Goal: Information Seeking & Learning: Learn about a topic

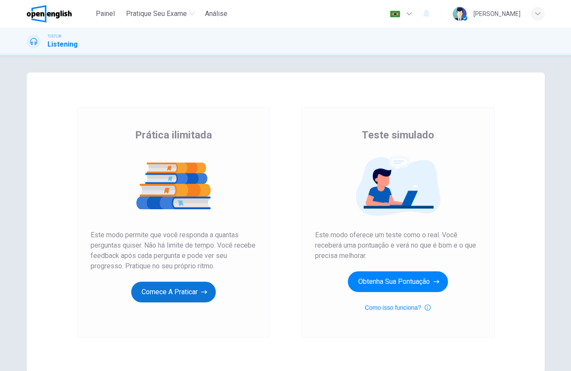
click at [189, 294] on button "Comece a praticar" at bounding box center [173, 292] width 85 height 21
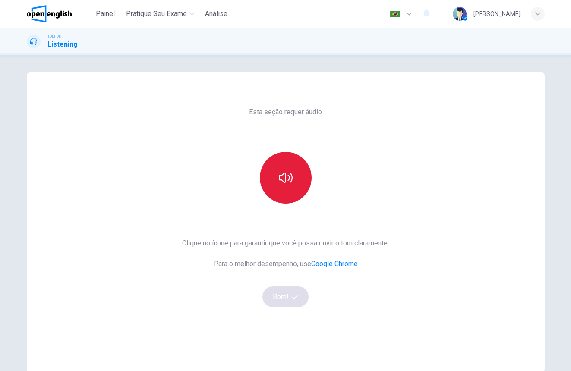
click at [283, 176] on icon "button" at bounding box center [286, 178] width 14 height 14
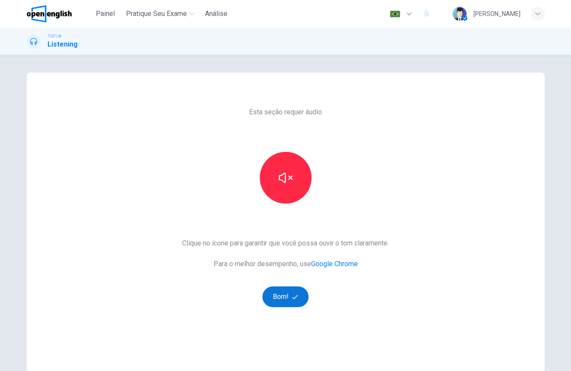
click at [282, 297] on button "Bom!" at bounding box center [286, 297] width 46 height 21
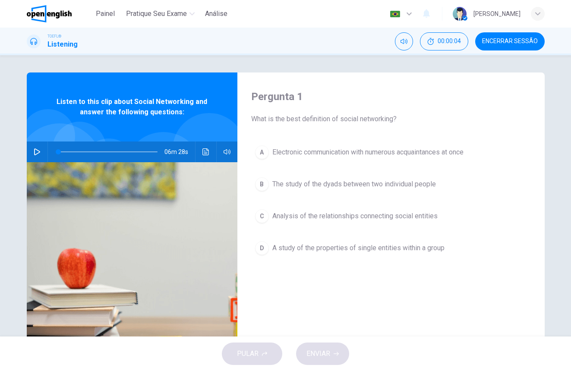
click at [37, 152] on icon "button" at bounding box center [37, 152] width 7 height 7
type input "*"
type input "***"
click at [241, 168] on span at bounding box center [243, 169] width 5 height 5
type input "*"
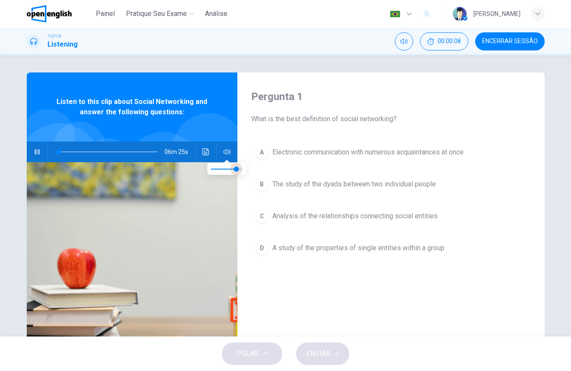
type input "***"
click at [234, 168] on span at bounding box center [236, 169] width 5 height 5
click at [39, 151] on icon "button" at bounding box center [37, 152] width 7 height 7
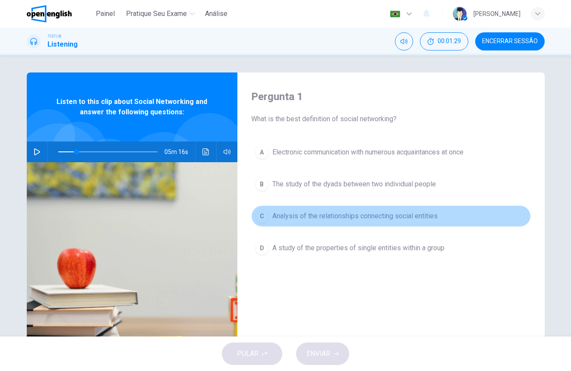
click at [263, 216] on div "C" at bounding box center [262, 216] width 14 height 14
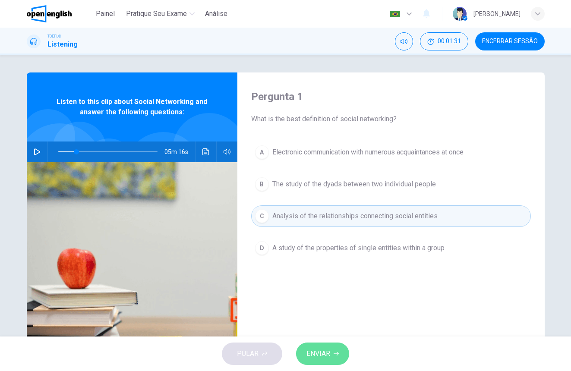
click at [320, 358] on span "ENVIAR" at bounding box center [319, 354] width 24 height 12
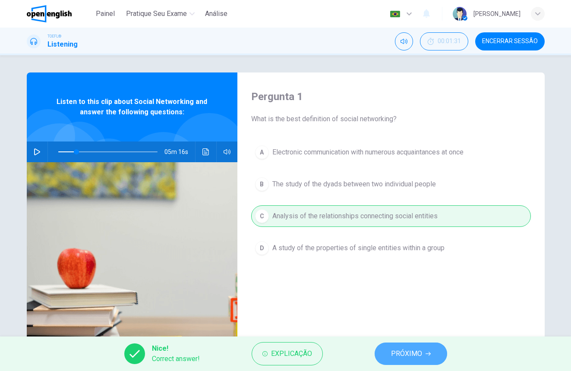
click at [402, 356] on span "PRÓXIMO" at bounding box center [406, 354] width 31 height 12
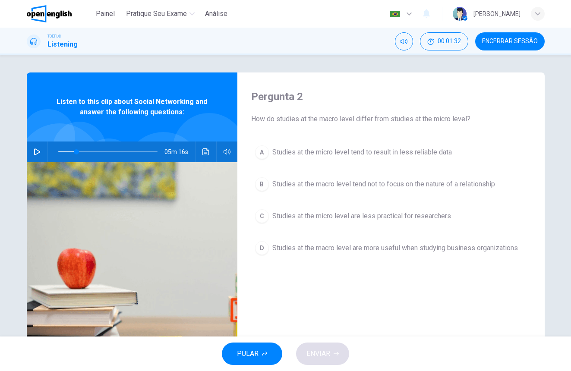
click at [36, 149] on icon "button" at bounding box center [37, 152] width 7 height 7
click at [60, 151] on span at bounding box center [107, 152] width 99 height 12
click at [265, 183] on div "B" at bounding box center [262, 184] width 14 height 14
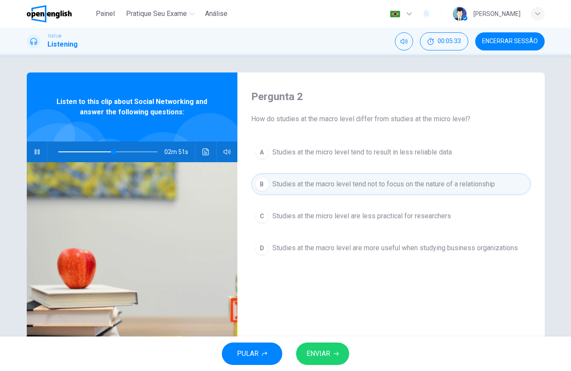
click at [322, 355] on span "ENVIAR" at bounding box center [319, 354] width 24 height 12
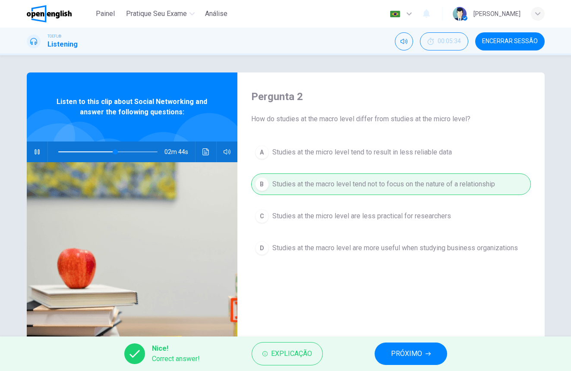
click at [405, 355] on span "PRÓXIMO" at bounding box center [406, 354] width 31 height 12
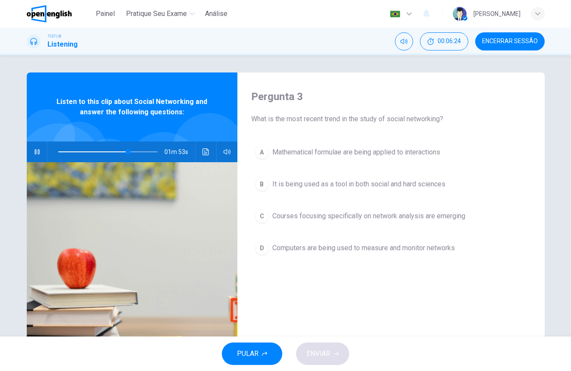
click at [265, 183] on div "B" at bounding box center [262, 184] width 14 height 14
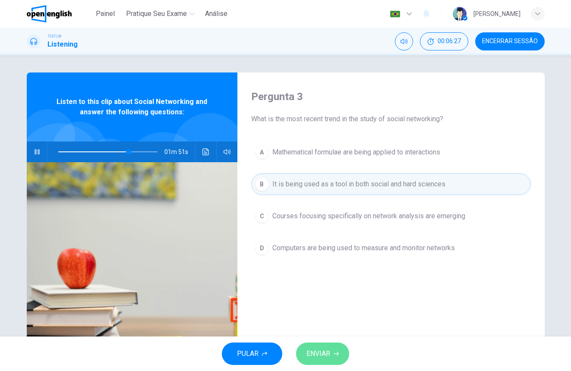
click at [329, 354] on span "ENVIAR" at bounding box center [319, 354] width 24 height 12
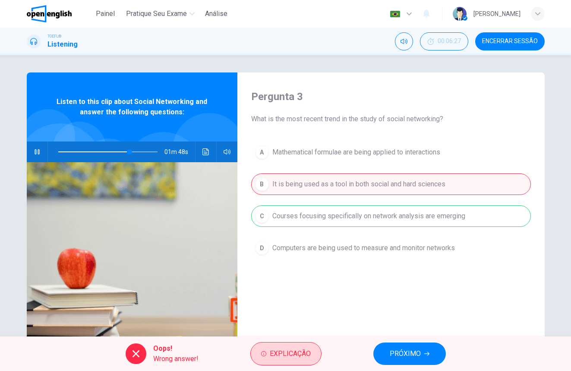
click at [301, 353] on span "Explicação" at bounding box center [290, 354] width 41 height 12
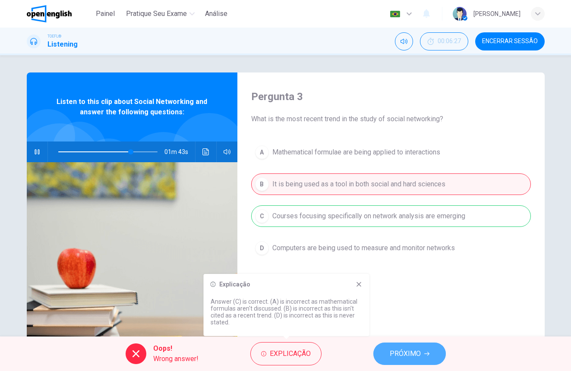
click at [405, 350] on span "PRÓXIMO" at bounding box center [405, 354] width 31 height 12
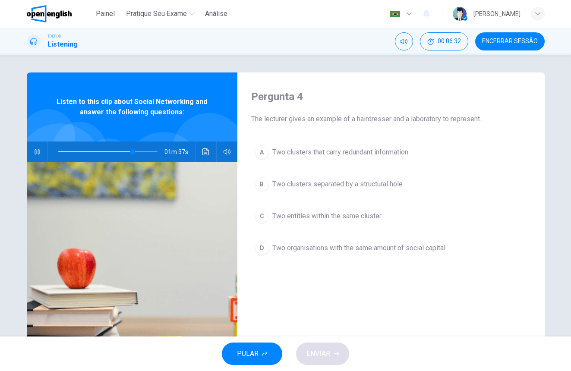
click at [122, 152] on span at bounding box center [107, 152] width 99 height 12
click at [261, 155] on div "A" at bounding box center [262, 153] width 14 height 14
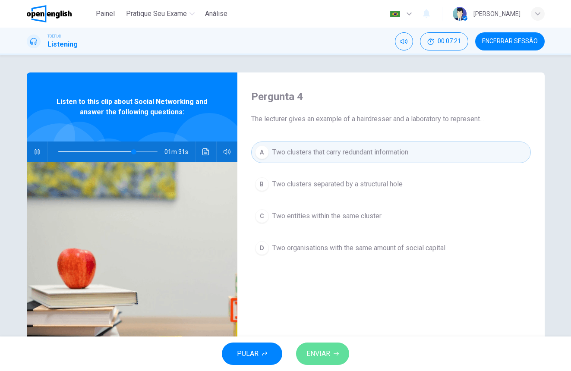
click at [329, 353] on span "ENVIAR" at bounding box center [319, 354] width 24 height 12
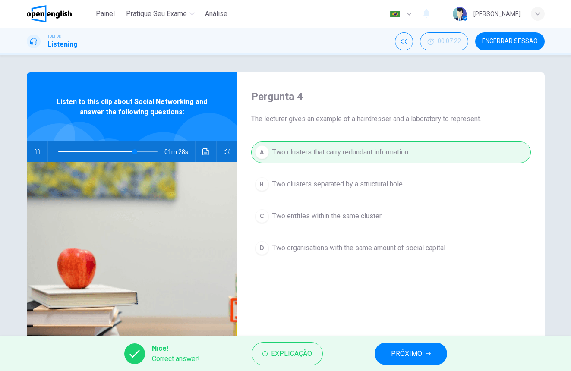
click at [404, 356] on span "PRÓXIMO" at bounding box center [406, 354] width 31 height 12
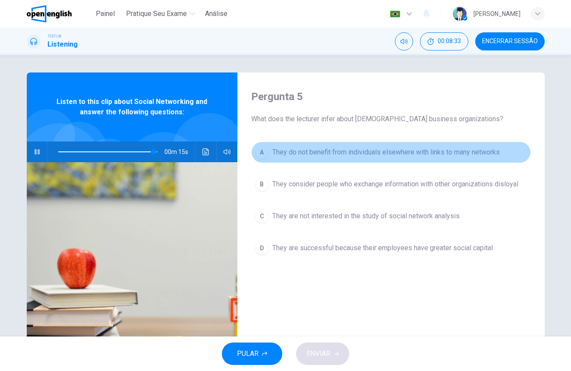
click at [263, 153] on div "A" at bounding box center [262, 153] width 14 height 14
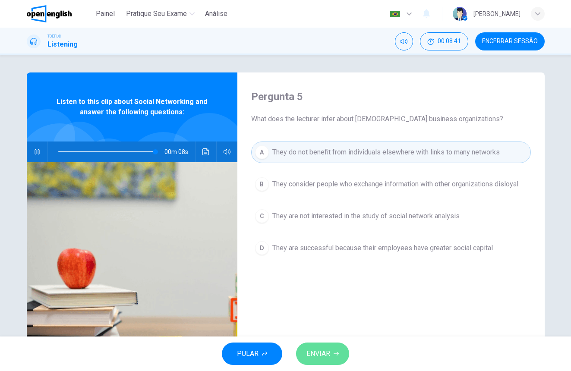
click at [321, 354] on span "ENVIAR" at bounding box center [319, 354] width 24 height 12
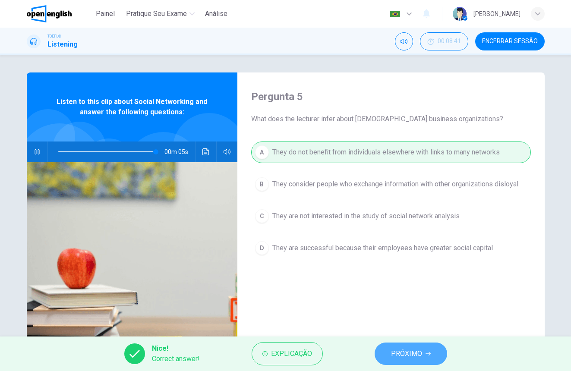
click at [415, 352] on span "PRÓXIMO" at bounding box center [406, 354] width 31 height 12
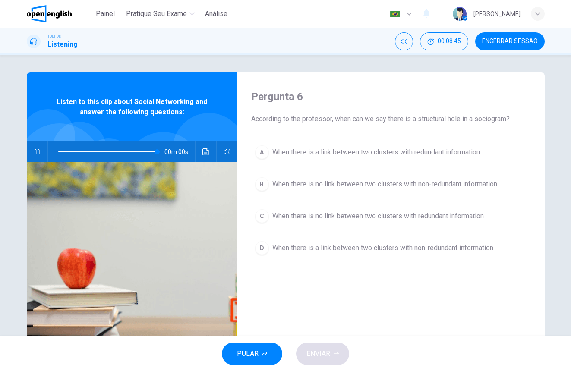
type input "*"
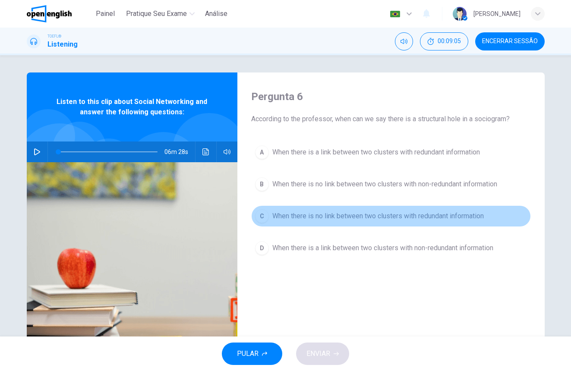
click at [265, 216] on div "C" at bounding box center [262, 216] width 14 height 14
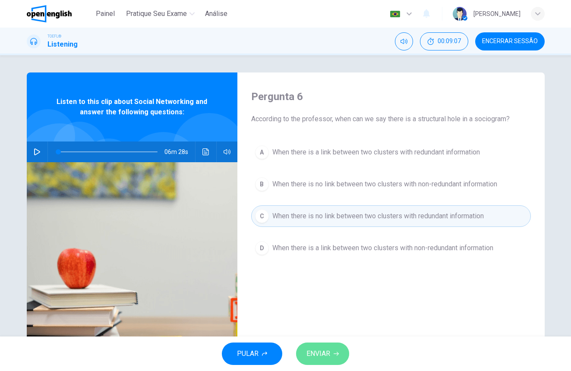
click at [323, 356] on span "ENVIAR" at bounding box center [319, 354] width 24 height 12
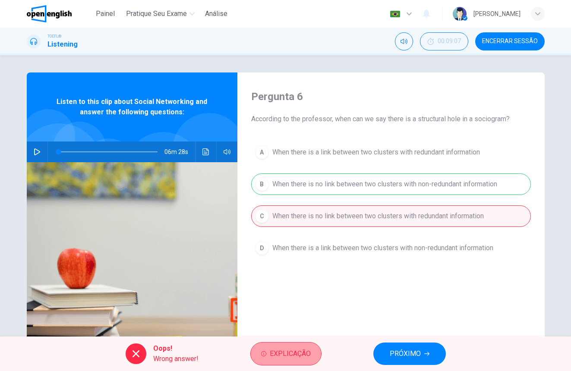
click at [302, 360] on span "Explicação" at bounding box center [290, 354] width 41 height 12
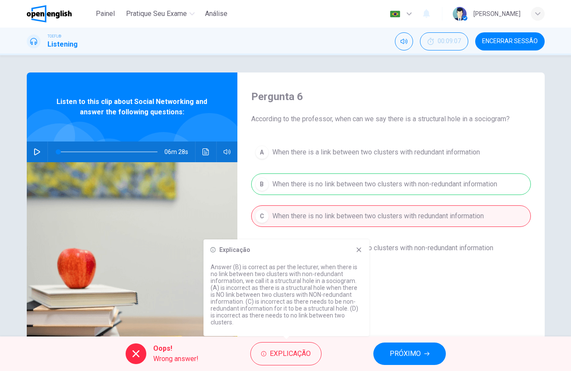
click at [409, 351] on span "PRÓXIMO" at bounding box center [405, 354] width 31 height 12
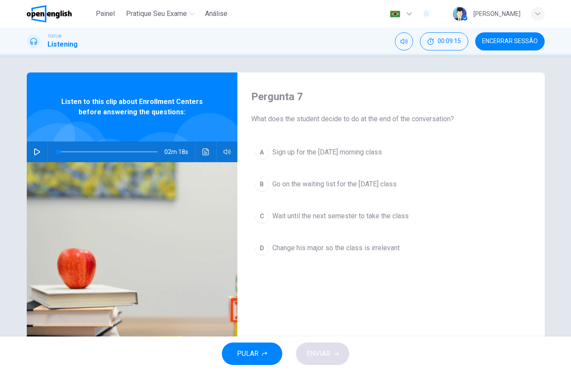
click at [37, 152] on icon "button" at bounding box center [37, 152] width 7 height 7
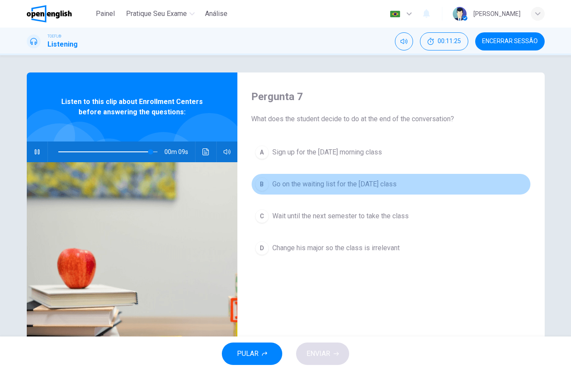
click at [262, 186] on div "B" at bounding box center [262, 184] width 14 height 14
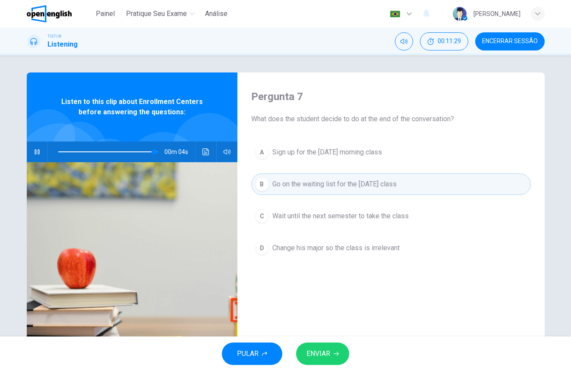
click at [324, 353] on span "ENVIAR" at bounding box center [319, 354] width 24 height 12
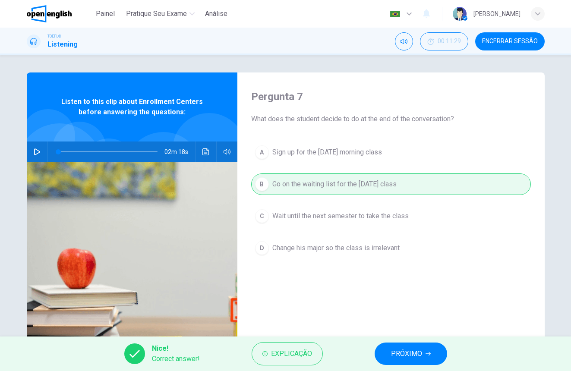
click at [401, 358] on span "PRÓXIMO" at bounding box center [406, 354] width 31 height 12
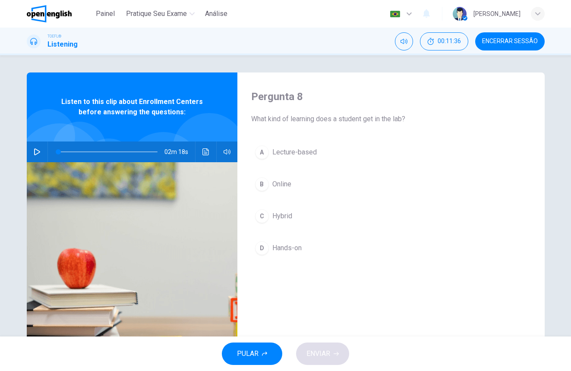
click at [262, 249] on div "D" at bounding box center [262, 248] width 14 height 14
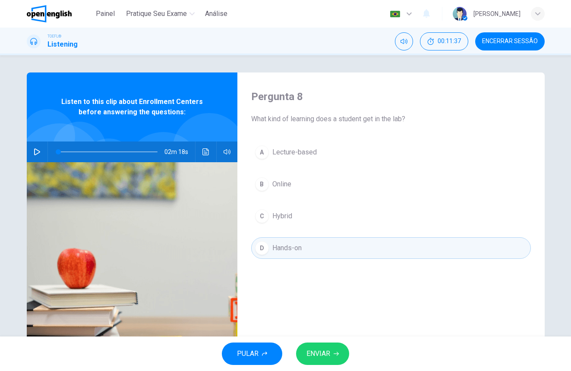
click at [322, 356] on span "ENVIAR" at bounding box center [319, 354] width 24 height 12
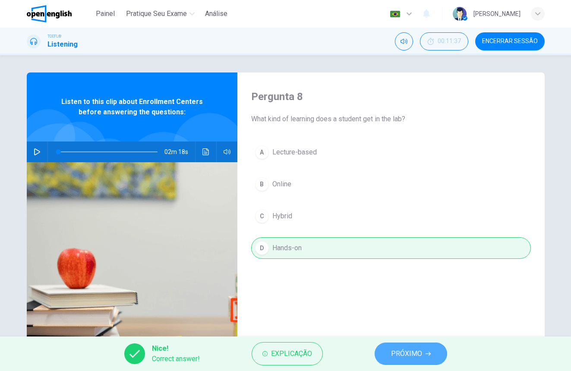
click at [406, 352] on span "PRÓXIMO" at bounding box center [406, 354] width 31 height 12
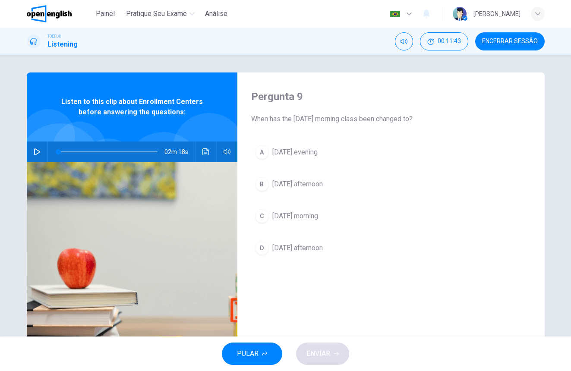
click at [39, 152] on icon "button" at bounding box center [37, 152] width 7 height 7
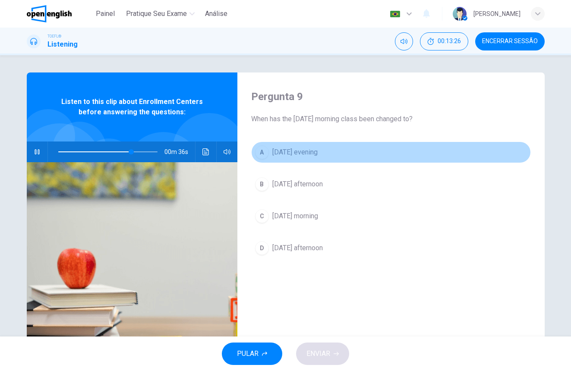
click at [260, 153] on div "A" at bounding box center [262, 153] width 14 height 14
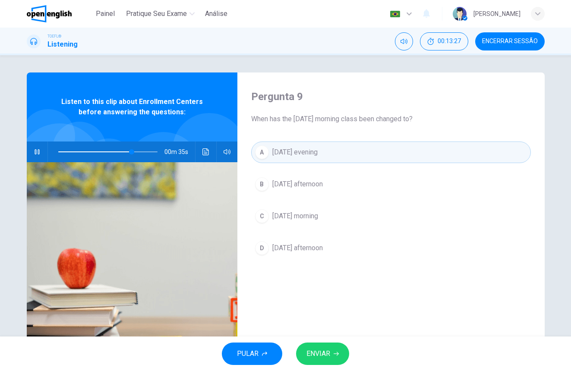
click at [318, 360] on button "ENVIAR" at bounding box center [322, 354] width 53 height 22
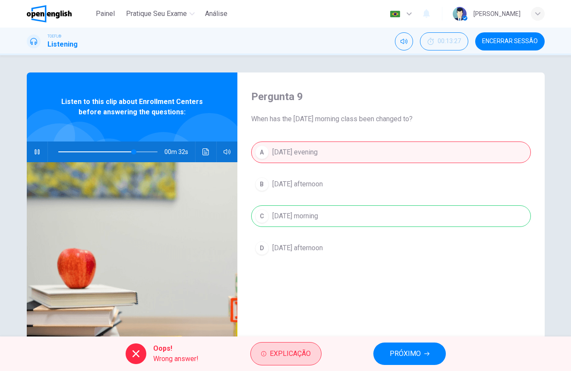
click at [313, 359] on button "Explicação" at bounding box center [285, 353] width 71 height 23
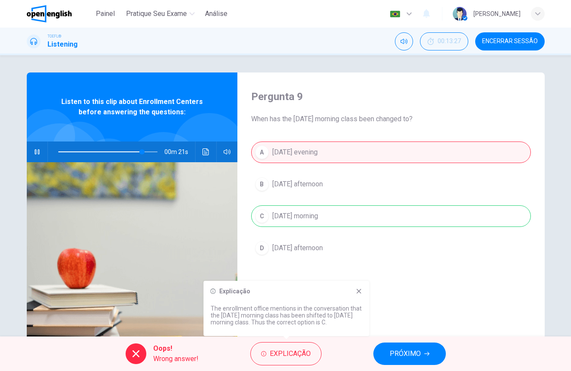
click at [377, 215] on div "A [DATE] evening B [DATE] afternoon C [DATE] morning D [DATE] afternoon" at bounding box center [391, 209] width 280 height 135
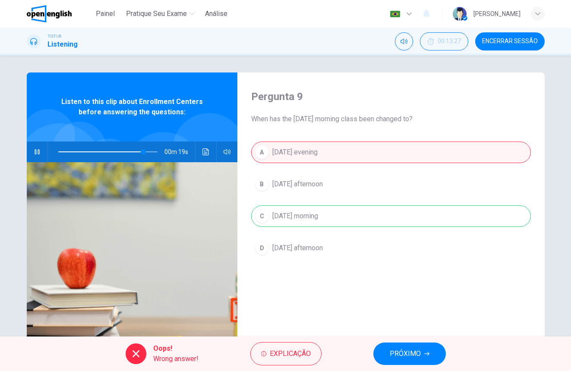
click at [409, 353] on span "PRÓXIMO" at bounding box center [405, 354] width 31 height 12
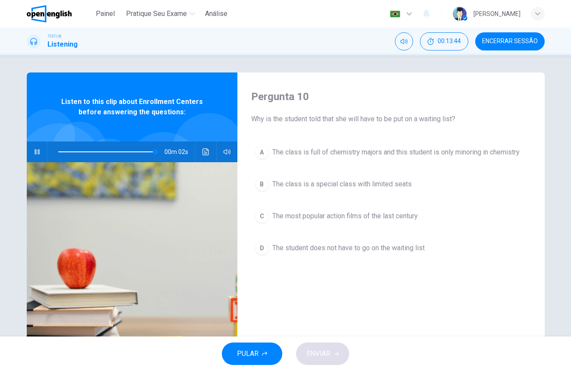
click at [262, 184] on div "B" at bounding box center [262, 184] width 14 height 14
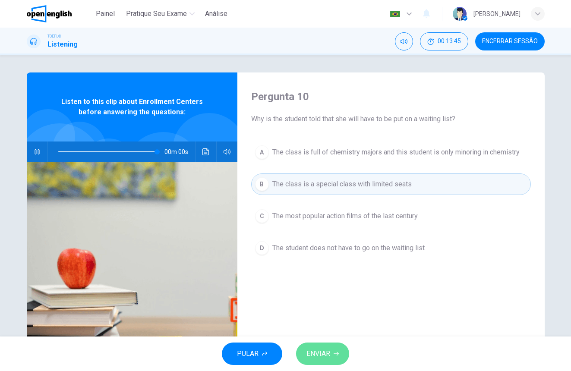
click at [325, 356] on span "ENVIAR" at bounding box center [319, 354] width 24 height 12
type input "*"
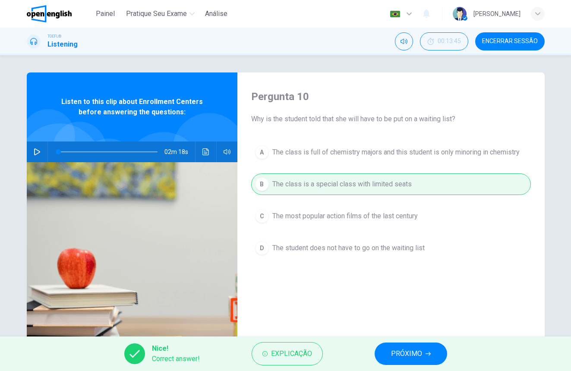
click at [397, 358] on span "PRÓXIMO" at bounding box center [406, 354] width 31 height 12
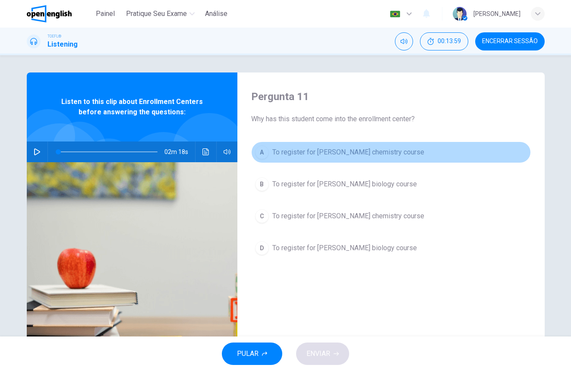
click at [266, 150] on div "A" at bounding box center [262, 153] width 14 height 14
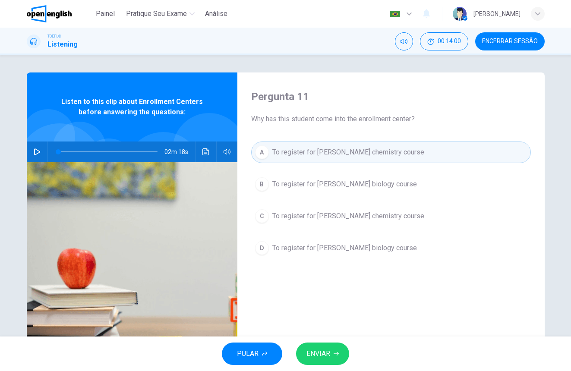
click at [325, 359] on span "ENVIAR" at bounding box center [319, 354] width 24 height 12
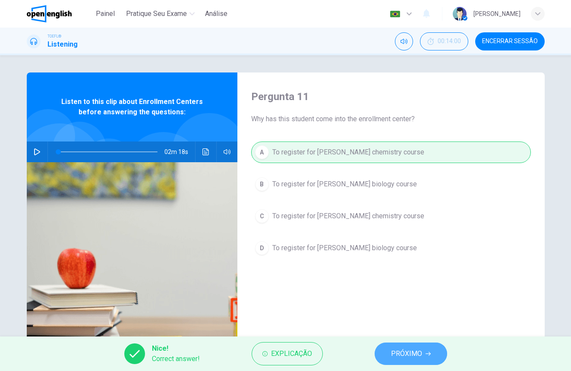
click at [397, 358] on span "PRÓXIMO" at bounding box center [406, 354] width 31 height 12
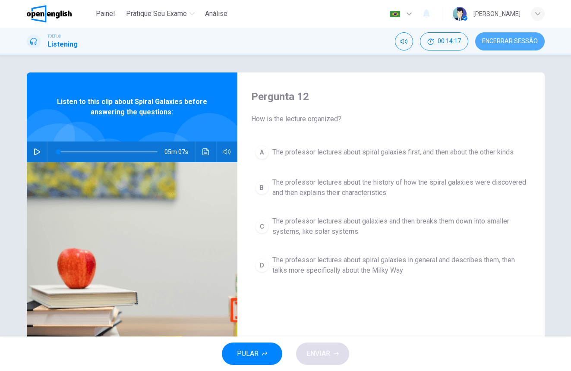
click at [512, 44] on span "Encerrar Sessão" at bounding box center [510, 41] width 56 height 7
